Goal: Information Seeking & Learning: Learn about a topic

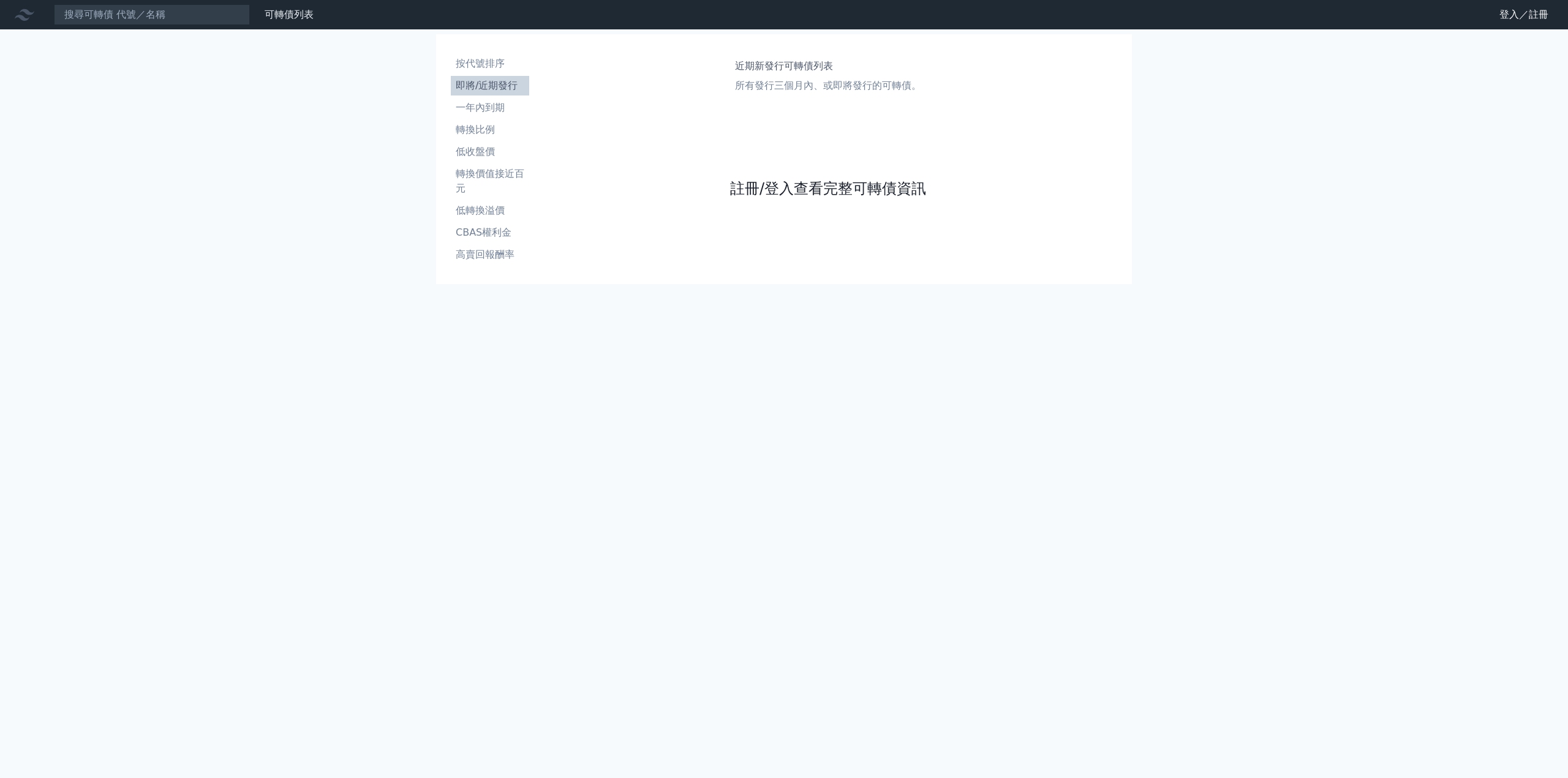
click at [818, 188] on link "註冊/登入查看完整可轉債資訊" at bounding box center [828, 188] width 196 height 20
click at [800, 110] on link "Google 登入／註冊" at bounding box center [784, 108] width 128 height 26
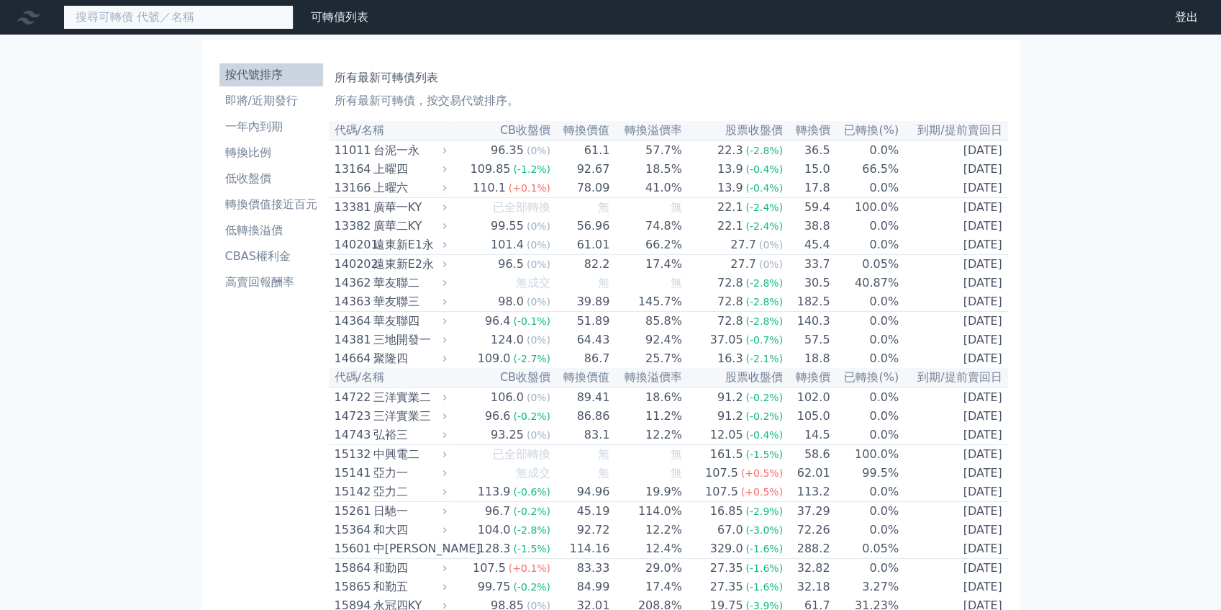
click at [205, 24] on input at bounding box center [178, 17] width 230 height 24
click at [12, 19] on div at bounding box center [32, 17] width 46 height 23
click at [40, 19] on div at bounding box center [32, 17] width 46 height 23
click at [35, 19] on icon at bounding box center [28, 17] width 23 height 23
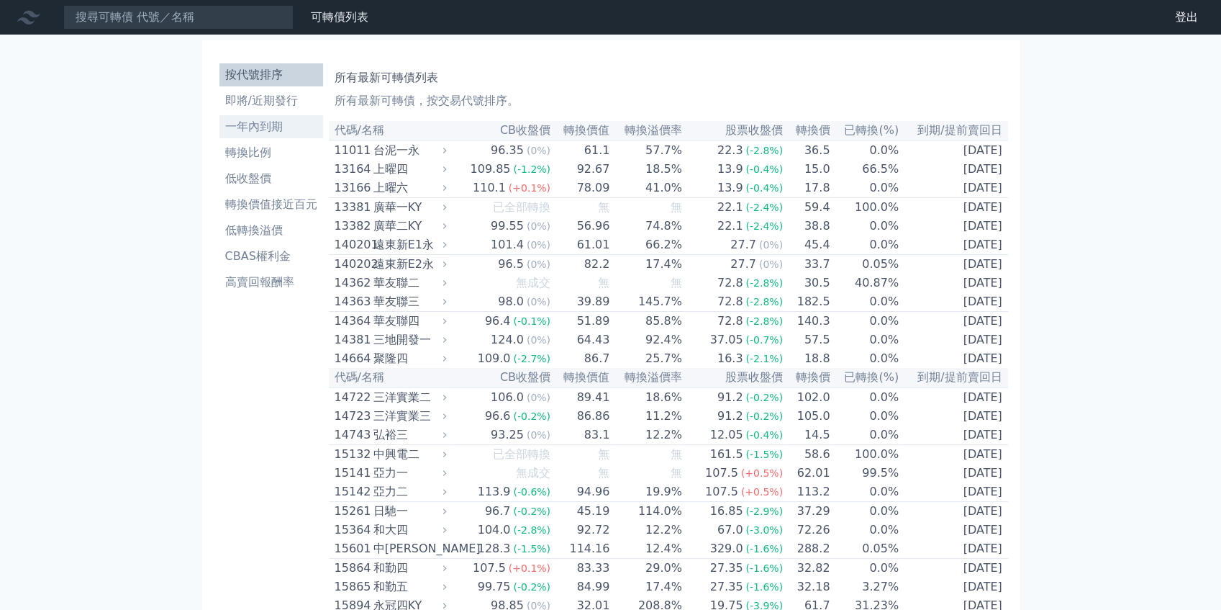
click at [278, 137] on link "一年內到期" at bounding box center [272, 126] width 104 height 23
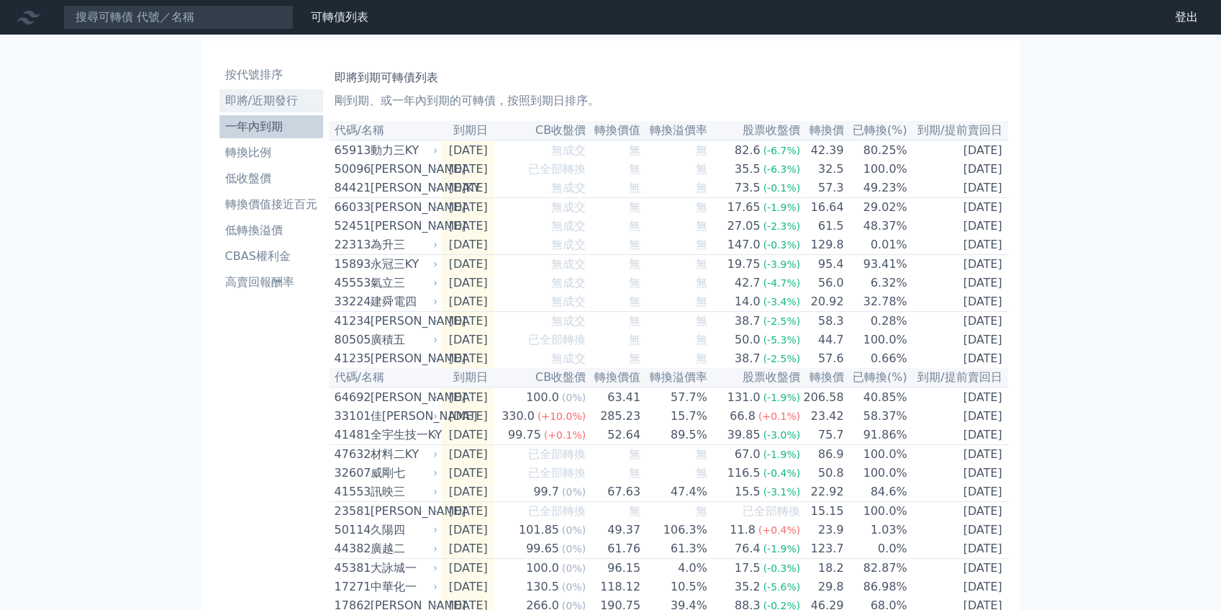
click at [288, 99] on li "即將/近期發行" at bounding box center [272, 100] width 104 height 17
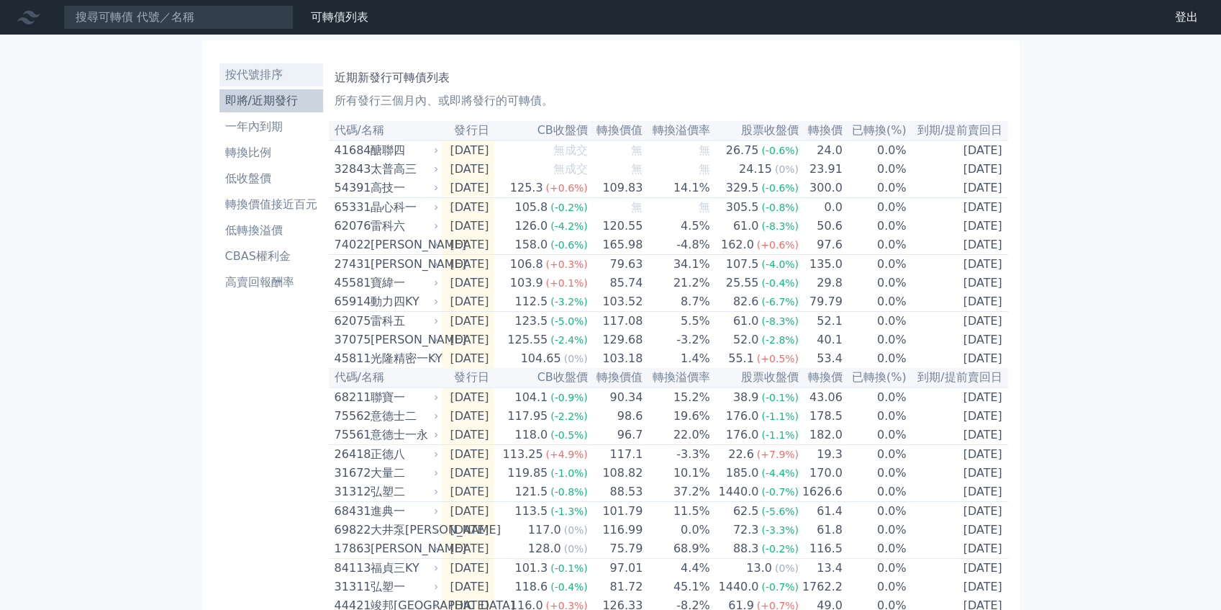
click at [279, 78] on li "按代號排序" at bounding box center [272, 74] width 104 height 17
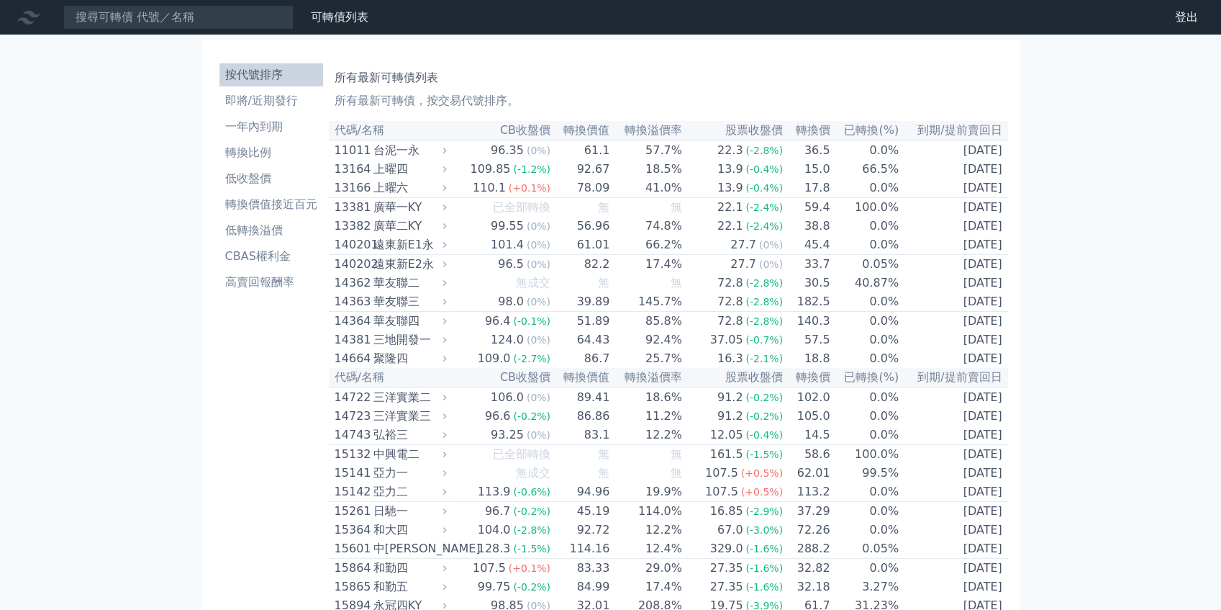
click at [646, 134] on th "轉換溢價率" at bounding box center [646, 130] width 72 height 19
drag, startPoint x: 582, startPoint y: 133, endPoint x: 571, endPoint y: 132, distance: 11.5
click at [582, 133] on th "轉換價值" at bounding box center [580, 130] width 59 height 19
click at [502, 122] on th "CB收盤價" at bounding box center [501, 130] width 101 height 19
click at [495, 99] on p "所有最新可轉債，按交易代號排序。" at bounding box center [669, 100] width 668 height 17
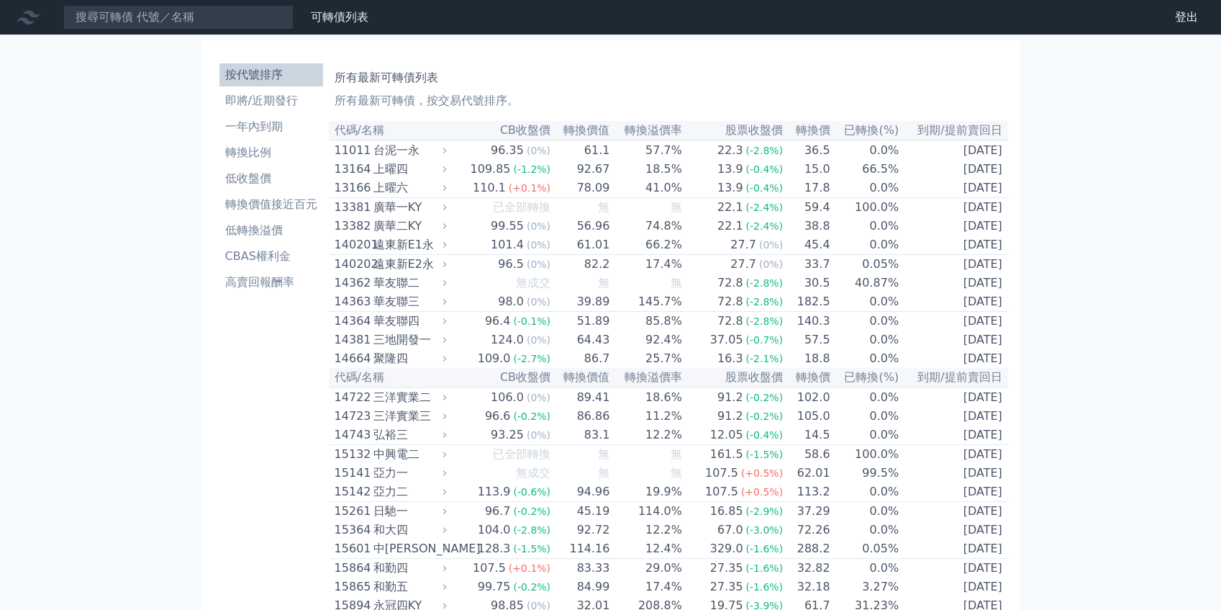
click at [412, 99] on p "所有最新可轉債，按交易代號排序。" at bounding box center [669, 100] width 668 height 17
click at [401, 85] on h1 "所有最新可轉債列表" at bounding box center [669, 77] width 668 height 17
click at [401, 83] on h1 "所有最新可轉債列表" at bounding box center [669, 77] width 668 height 17
click at [398, 107] on p "所有最新可轉債，按交易代號排序。" at bounding box center [669, 100] width 668 height 17
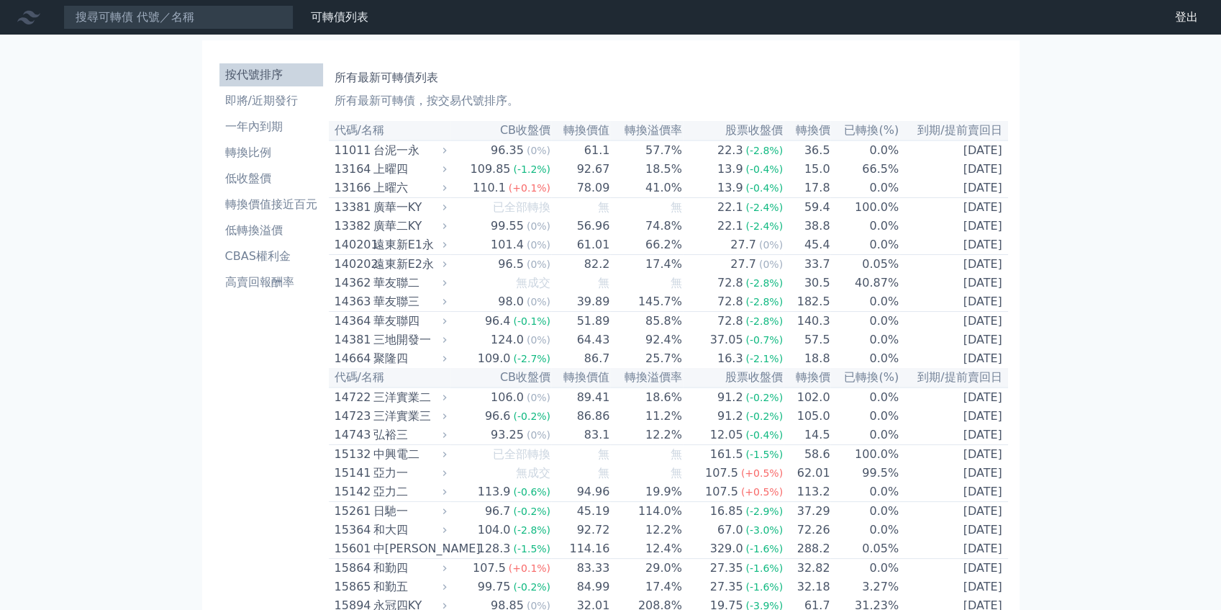
click at [420, 101] on p "所有最新可轉債，按交易代號排序。" at bounding box center [669, 100] width 668 height 17
click at [423, 101] on p "所有最新可轉債，按交易代號排序。" at bounding box center [669, 100] width 668 height 17
click at [477, 102] on p "所有最新可轉債，按交易代號排序。" at bounding box center [669, 100] width 668 height 17
drag, startPoint x: 789, startPoint y: 128, endPoint x: 842, endPoint y: 129, distance: 53.3
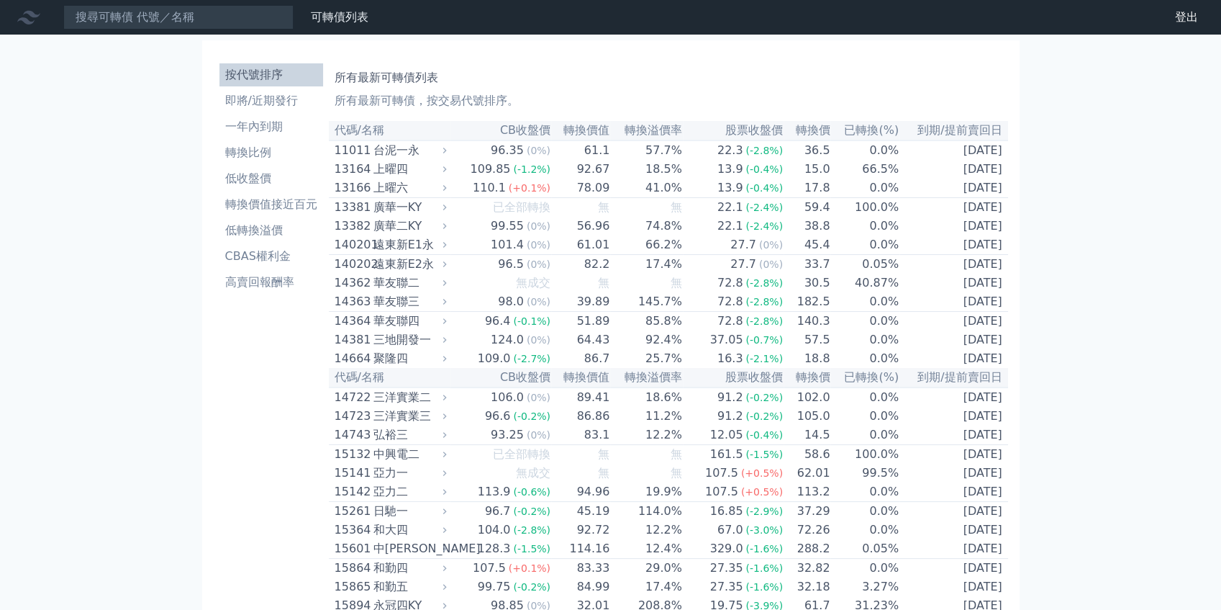
click at [789, 129] on th "轉換價" at bounding box center [807, 130] width 47 height 19
click at [947, 129] on th "到期/提前賣回日" at bounding box center [954, 130] width 109 height 19
click at [872, 130] on th "已轉換(%)" at bounding box center [865, 130] width 69 height 19
click at [769, 130] on th "股票收盤價" at bounding box center [733, 130] width 101 height 19
drag, startPoint x: 636, startPoint y: 135, endPoint x: 530, endPoint y: 138, distance: 106.6
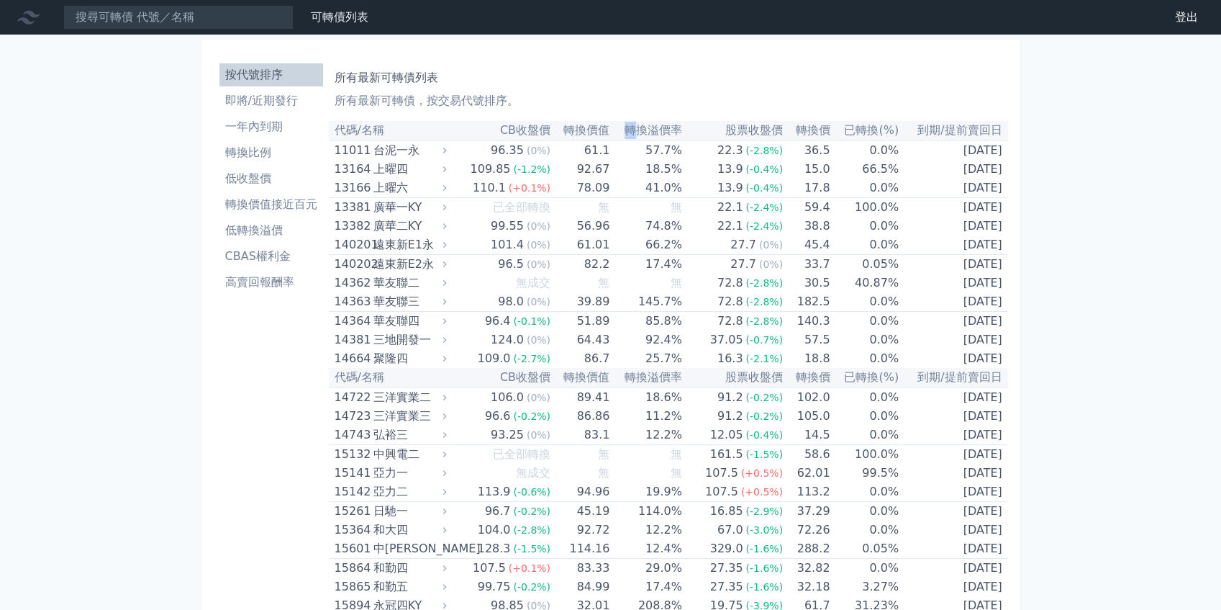
click at [610, 140] on th "轉換溢價率" at bounding box center [646, 130] width 72 height 19
drag, startPoint x: 500, startPoint y: 140, endPoint x: 422, endPoint y: 144, distance: 77.8
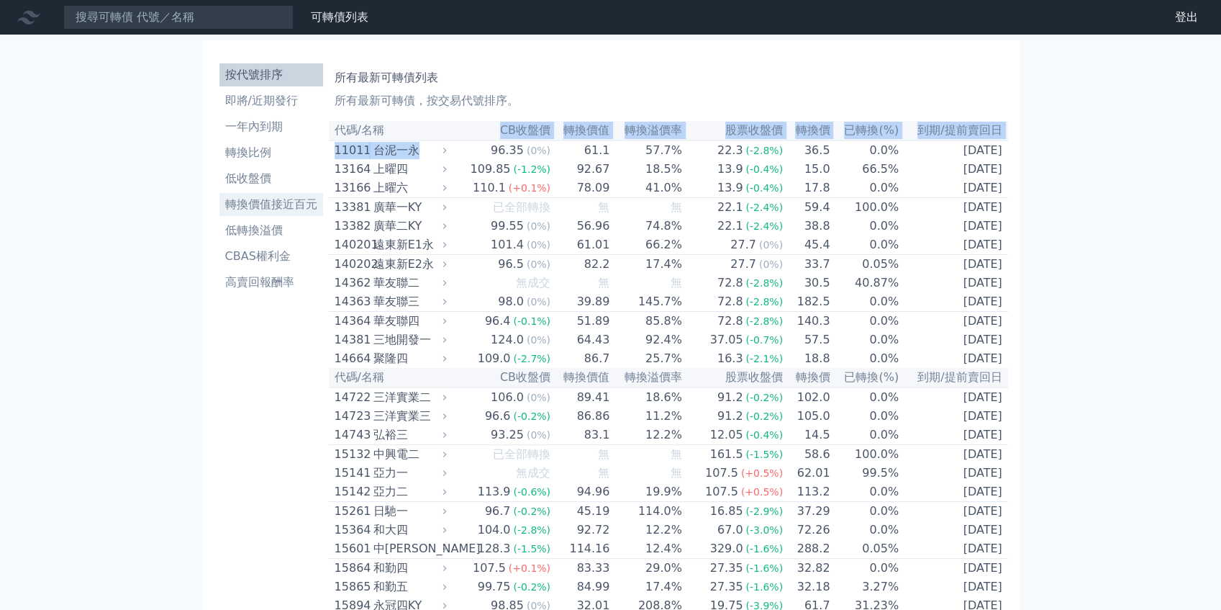
click at [266, 212] on li "轉換價值接近百元" at bounding box center [272, 204] width 104 height 17
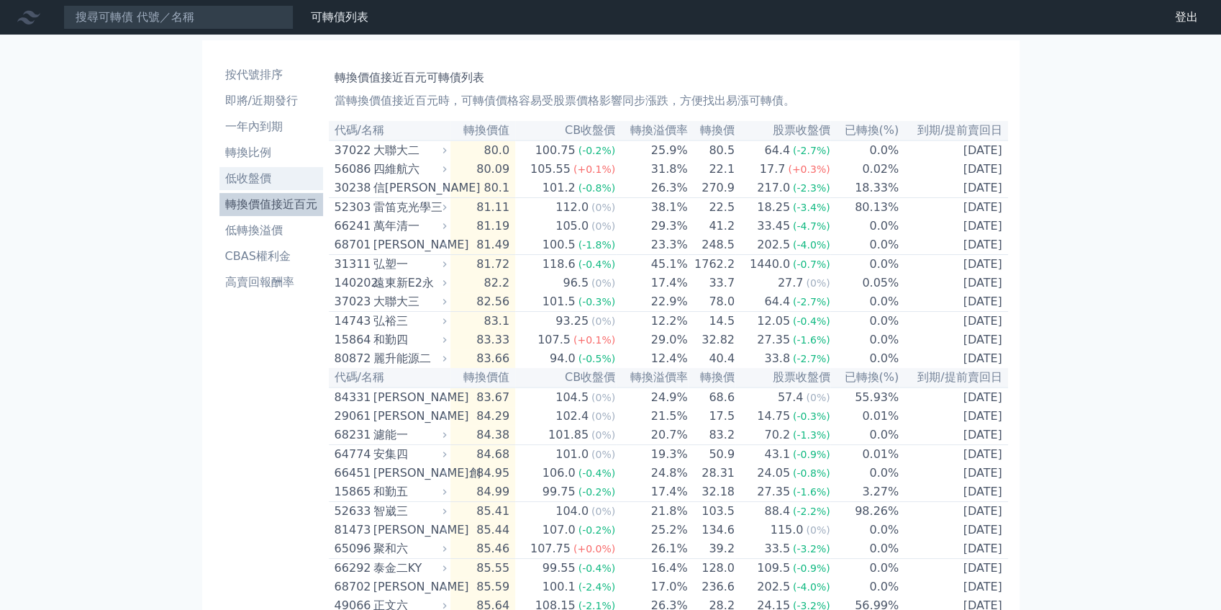
click at [262, 186] on li "低收盤價" at bounding box center [272, 178] width 104 height 17
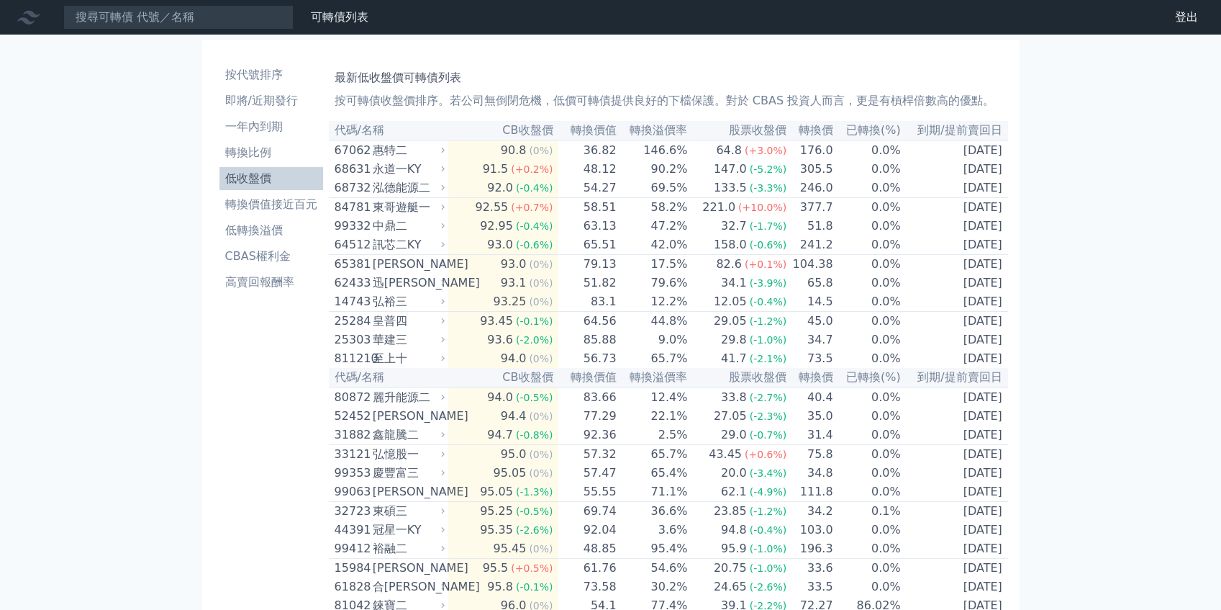
click at [275, 181] on li "低收盤價" at bounding box center [272, 178] width 104 height 17
click at [276, 190] on ul "按代號排序 即將/近期發行 一年內到期 轉換比例 低收盤價 轉換價值接近百元 低轉換溢價 CBAS權利金 高賣回報酬率" at bounding box center [272, 178] width 104 height 230
click at [301, 201] on li "轉換價值接近百元" at bounding box center [272, 204] width 104 height 17
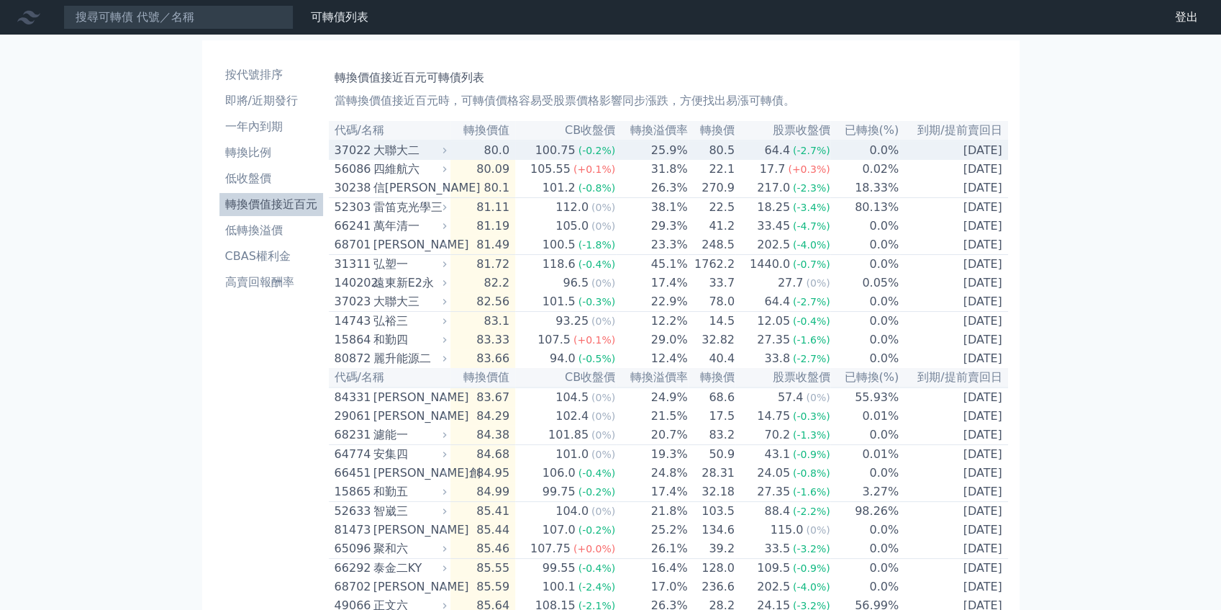
click at [442, 153] on div "大聯大二" at bounding box center [409, 150] width 71 height 17
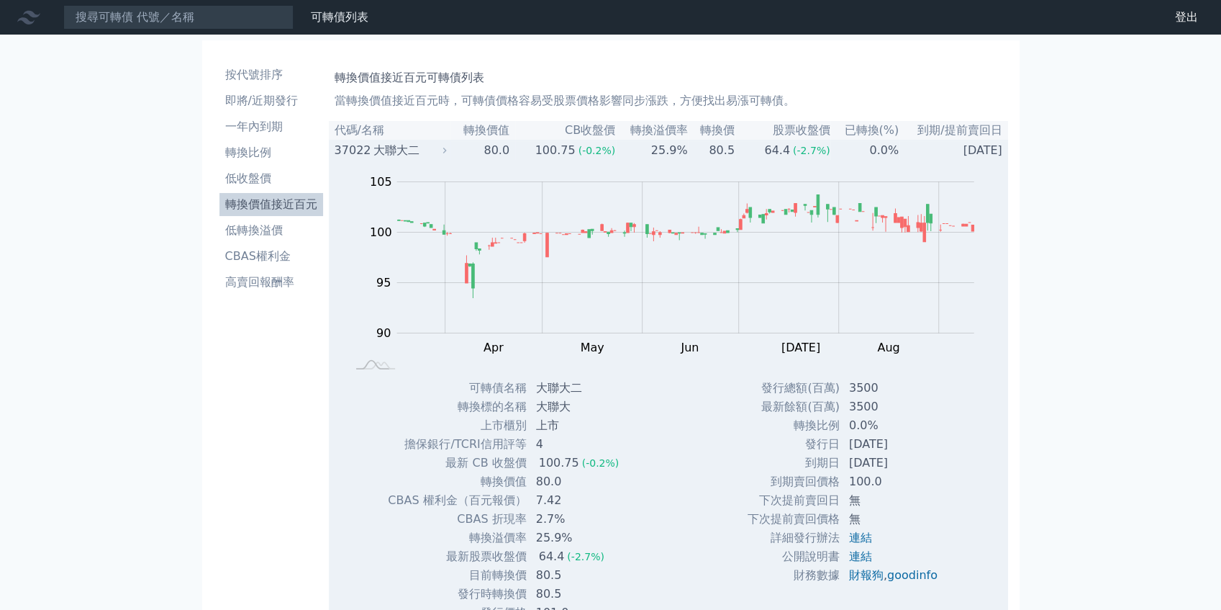
click at [443, 159] on div "37022 大聯大二" at bounding box center [392, 150] width 115 height 17
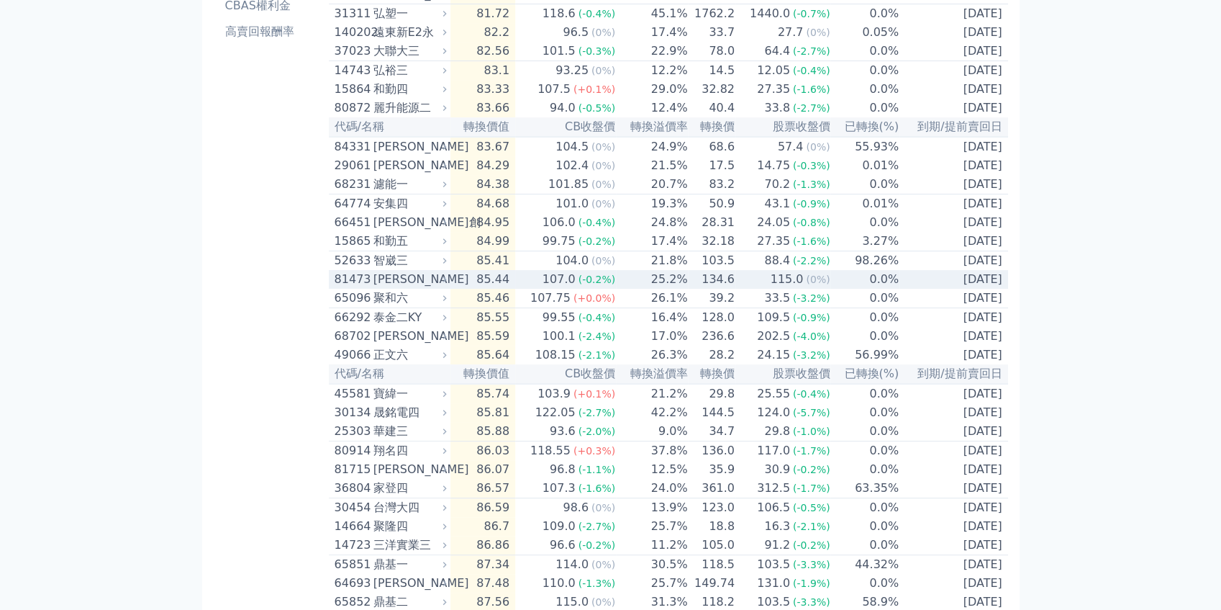
scroll to position [191, 0]
